Goal: Find specific page/section: Find specific page/section

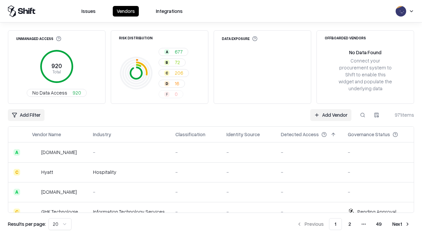
click at [211, 119] on div "Add Filter Add Vendor 971 items" at bounding box center [211, 115] width 407 height 12
click at [26, 115] on html "Issues Vendors Integrations Unmanaged Access 920 Total No Data Access 920 Risk …" at bounding box center [211, 119] width 422 height 238
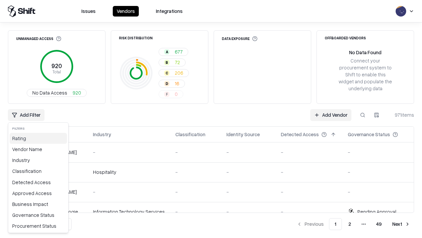
click at [38, 138] on div "Rating" at bounding box center [38, 138] width 57 height 11
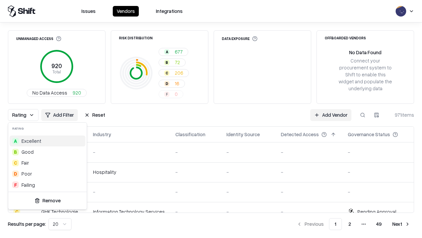
click at [211, 119] on html "Issues Vendors Integrations Unmanaged Access 920 Total No Data Access 920 Risk …" at bounding box center [211, 119] width 422 height 238
click at [211, 119] on div "Rating Add Filter Reset Add Vendor 971 items" at bounding box center [211, 115] width 407 height 12
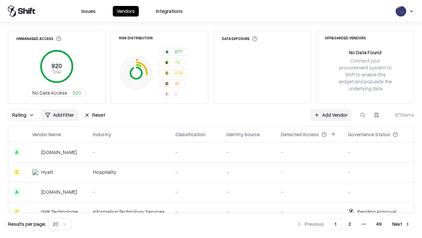
click at [95, 115] on button "Reset" at bounding box center [95, 115] width 29 height 12
click at [211, 119] on div "Add Filter Add Vendor 971 items" at bounding box center [211, 115] width 407 height 12
click at [26, 115] on html "Issues Vendors Integrations Unmanaged Access 920 Total No Data Access 920 Risk …" at bounding box center [211, 119] width 422 height 238
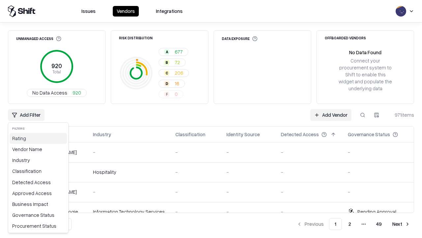
click at [38, 138] on div "Rating" at bounding box center [38, 138] width 57 height 11
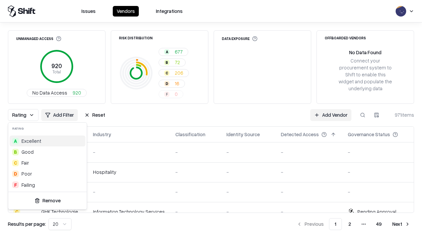
click at [48, 184] on div "F Failing" at bounding box center [48, 184] width 76 height 11
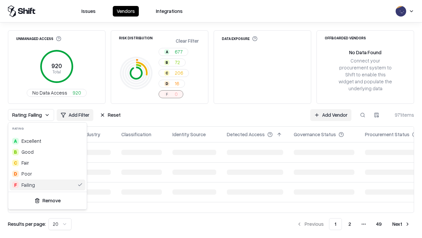
click at [211, 119] on html "Issues Vendors Integrations Unmanaged Access 920 Total No Data Access 920 Risk …" at bounding box center [211, 119] width 422 height 238
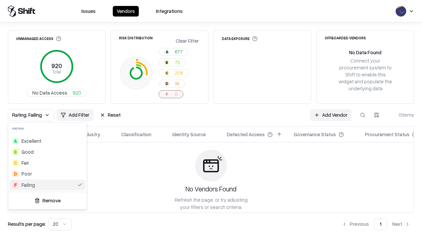
click at [211, 119] on div "Rating: Failing Add Filter Reset Add Vendor 0 items" at bounding box center [211, 115] width 407 height 12
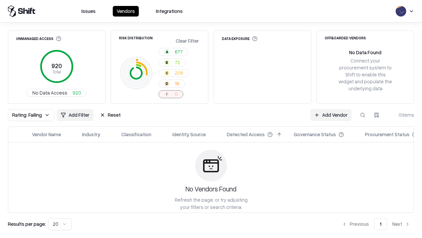
click at [110, 115] on button "Reset" at bounding box center [110, 115] width 29 height 12
click at [211, 119] on div "Rating: Failing Add Filter Reset Add Vendor 0 items" at bounding box center [211, 115] width 407 height 12
click at [26, 115] on html "Issues Vendors Integrations Unmanaged Access 920 Total No Data Access 920 Risk …" at bounding box center [211, 119] width 422 height 238
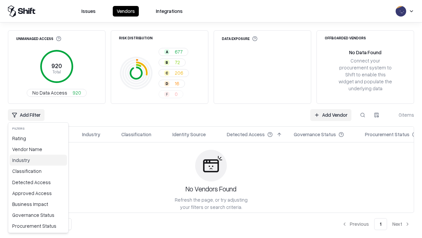
click at [38, 160] on div "Industry" at bounding box center [38, 159] width 57 height 11
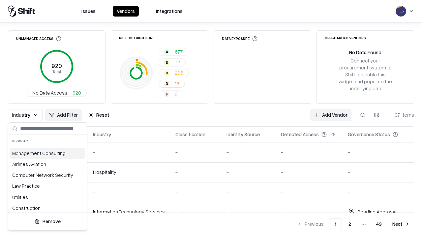
click at [211, 119] on html "Issues Vendors Integrations Unmanaged Access 920 Total No Data Access 920 Risk …" at bounding box center [211, 119] width 422 height 238
click at [211, 119] on div "Industry Add Filter Reset Add Vendor 971 items" at bounding box center [211, 115] width 407 height 12
click at [99, 115] on button "Reset" at bounding box center [98, 115] width 29 height 12
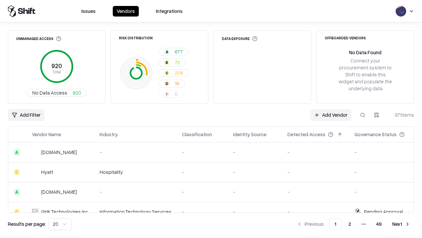
click at [211, 119] on div "Add Filter Add Vendor 971 items" at bounding box center [211, 115] width 407 height 12
click at [26, 115] on html "Issues Vendors Integrations Unmanaged Access 920 Total No Data Access 920 Risk …" at bounding box center [211, 119] width 422 height 238
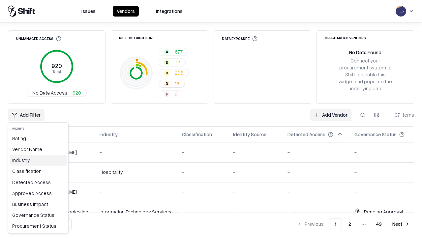
click at [38, 160] on div "Industry" at bounding box center [38, 159] width 57 height 11
